Goal: Find specific page/section: Find specific page/section

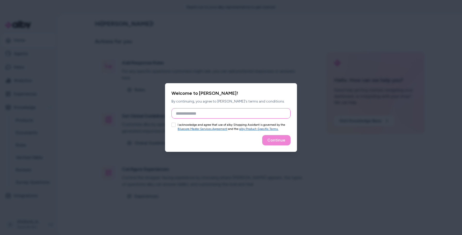
click at [245, 118] on input "Full Name" at bounding box center [231, 113] width 119 height 10
type input "****"
click at [238, 123] on label "I acknowledge and agree that use of alby Shopping Assistant is governed by the …" at bounding box center [234, 127] width 113 height 8
click at [176, 123] on button "I acknowledge and agree that use of alby Shopping Assistant is governed by the …" at bounding box center [174, 125] width 4 height 4
click at [281, 141] on button "Continue" at bounding box center [276, 140] width 28 height 10
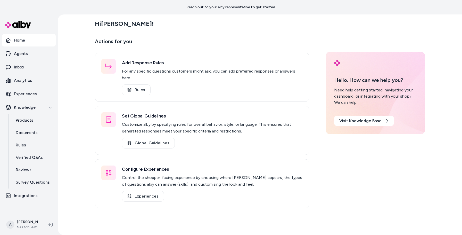
click at [205, 38] on p "Actions for you" at bounding box center [202, 43] width 215 height 12
click at [27, 127] on link "Documents" at bounding box center [33, 132] width 45 height 12
click at [26, 122] on p "Products" at bounding box center [25, 120] width 18 height 6
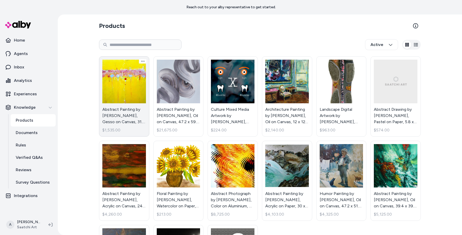
click at [118, 87] on link "Abstract Painting by [PERSON_NAME] Wolters, Gesso on Canvas, 31.5 x 31.5 in - A…" at bounding box center [124, 96] width 50 height 80
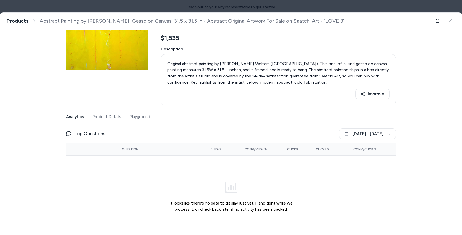
scroll to position [60, 0]
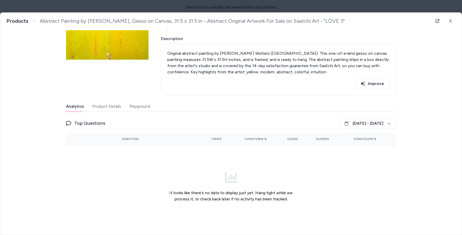
click at [229, 195] on div "It looks like there's no data to display just yet. Hang tight while we process …" at bounding box center [231, 186] width 132 height 74
click at [231, 185] on div "It looks like there's no data to display just yet. Hang tight while we process …" at bounding box center [231, 186] width 132 height 74
click at [138, 107] on button "Playground" at bounding box center [140, 106] width 21 height 10
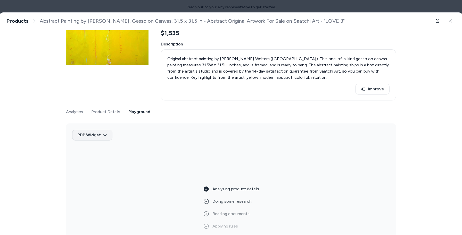
click at [104, 133] on body "Reach out to your alby representative to get started. Home Agents Inbox Analyti…" at bounding box center [231, 117] width 462 height 235
click at [104, 133] on div at bounding box center [231, 117] width 462 height 235
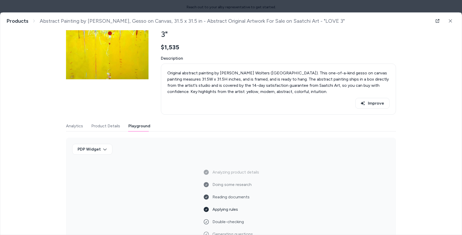
scroll to position [45, 0]
